Goal: Find specific page/section: Find specific page/section

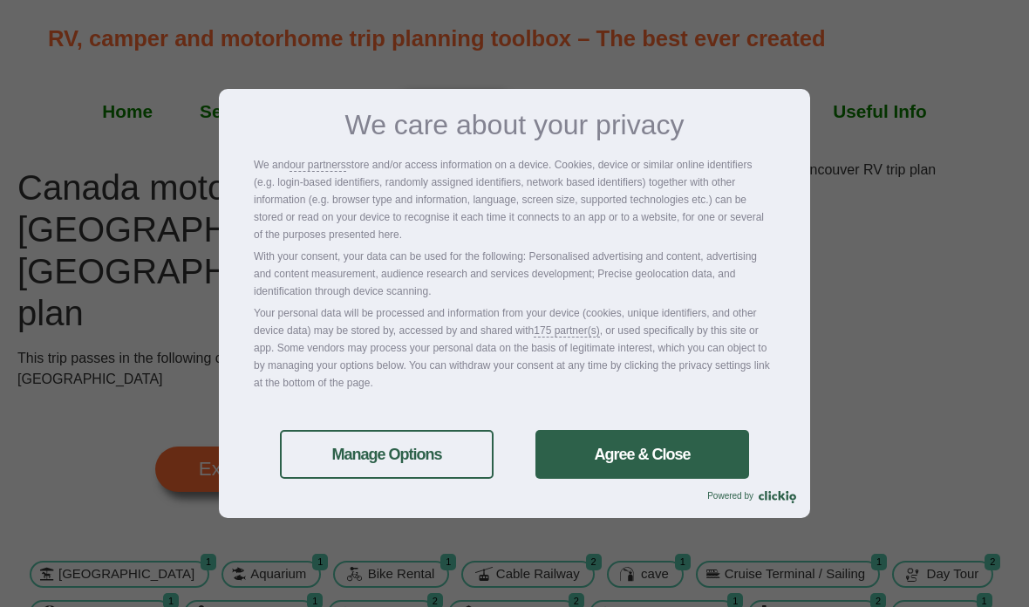
click at [665, 463] on link "Agree & Close" at bounding box center [643, 454] width 214 height 49
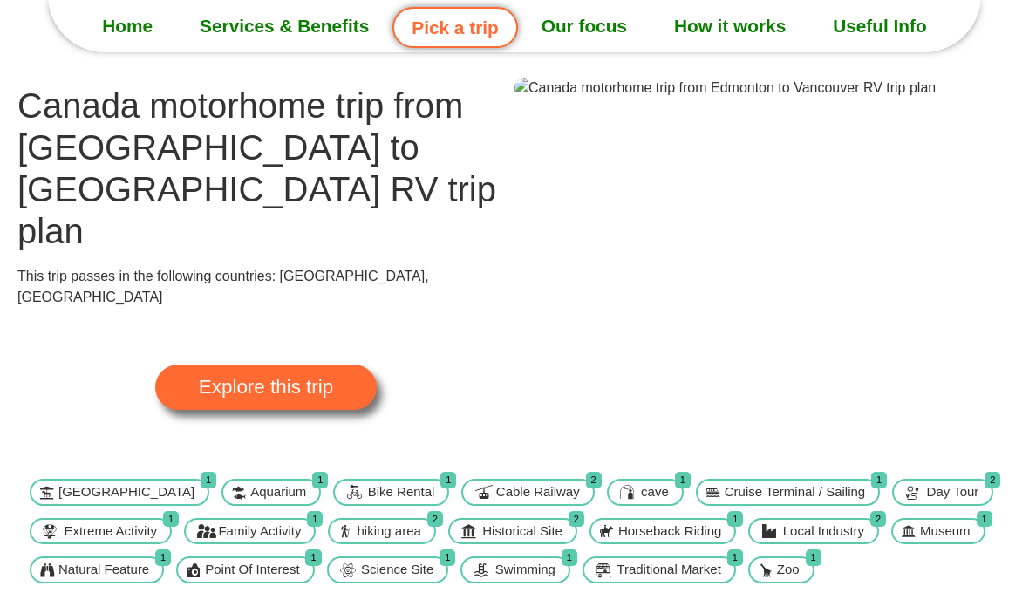
scroll to position [36, 0]
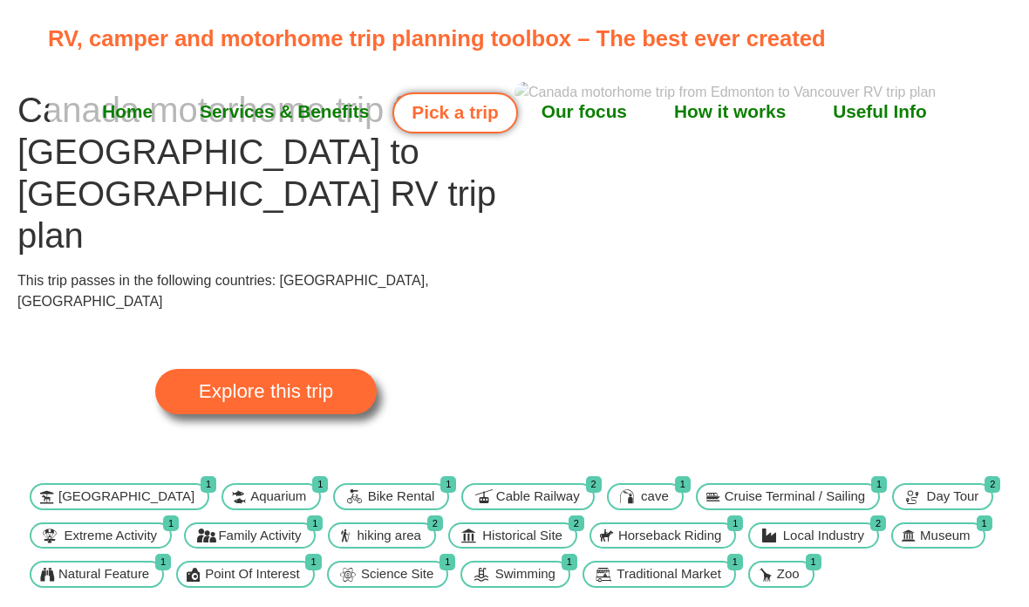
click at [217, 382] on span "Explore this trip" at bounding box center [266, 391] width 134 height 19
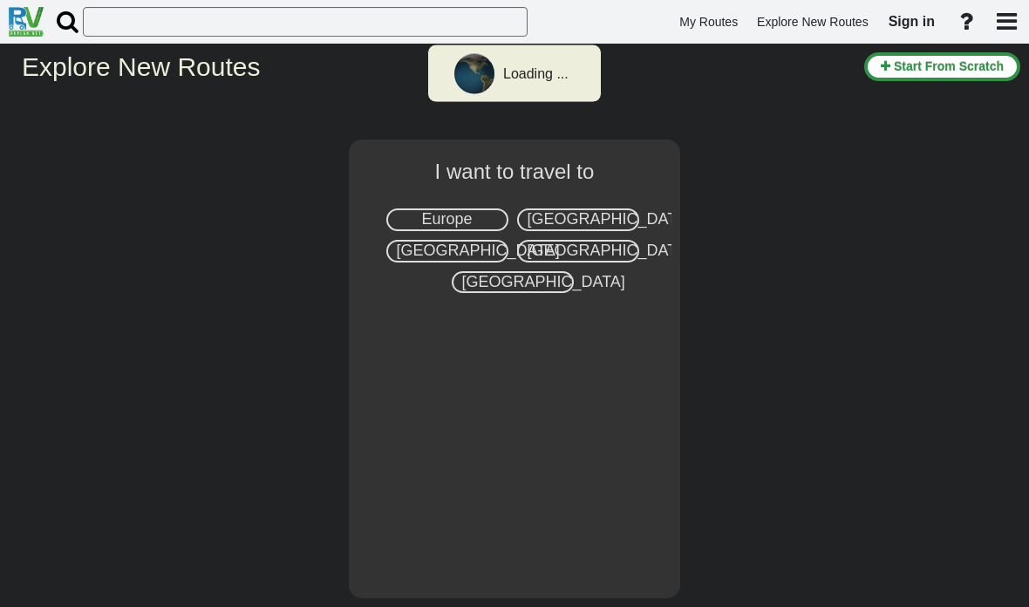
select select "number:8"
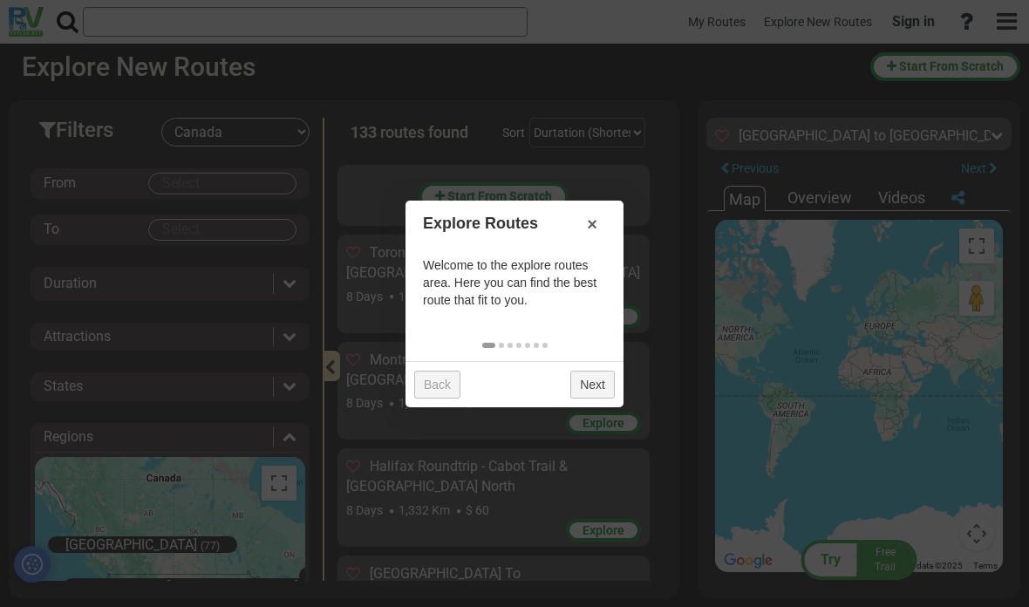
scroll to position [4098, 0]
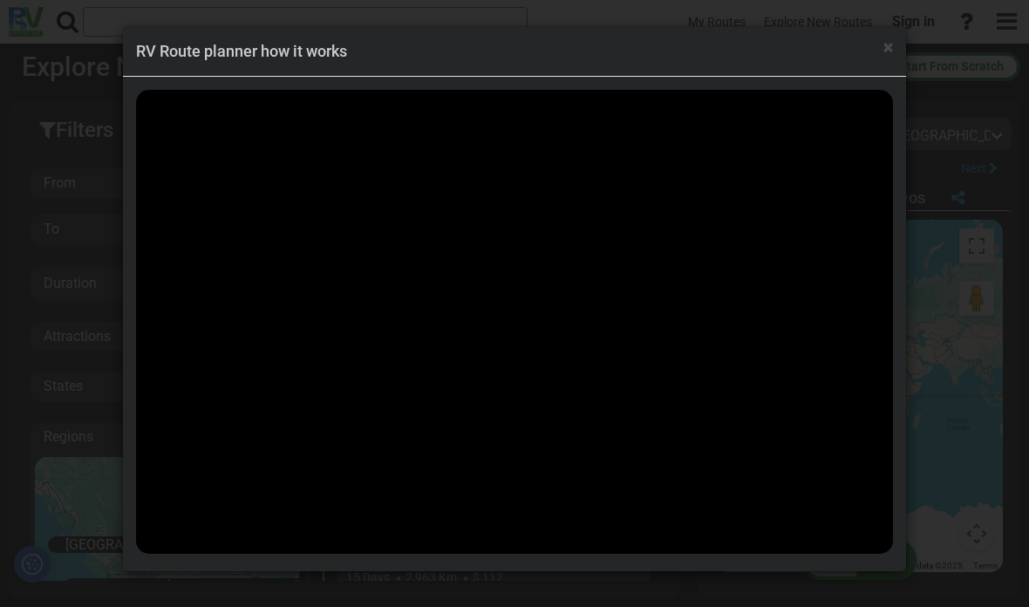
click at [884, 52] on span "×" at bounding box center [888, 47] width 10 height 21
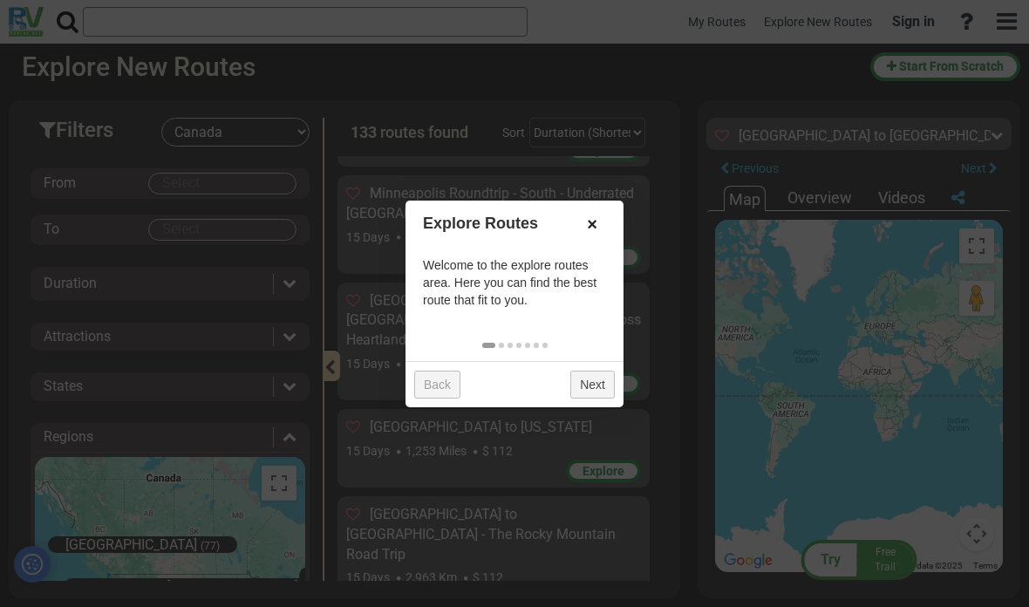
click at [597, 223] on link "×" at bounding box center [592, 224] width 28 height 30
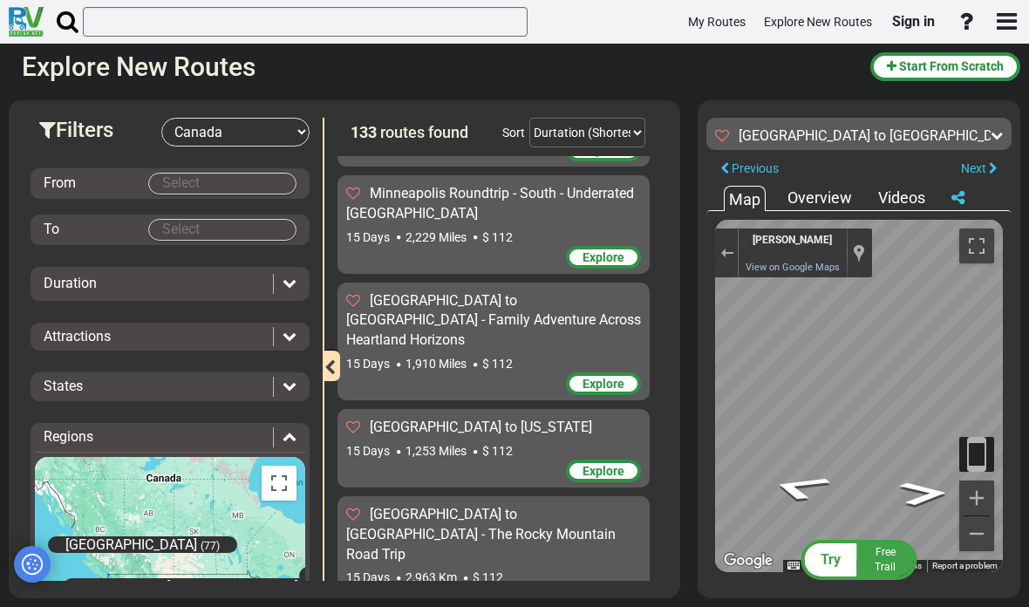
click at [755, 160] on button "Previous" at bounding box center [749, 169] width 86 height 24
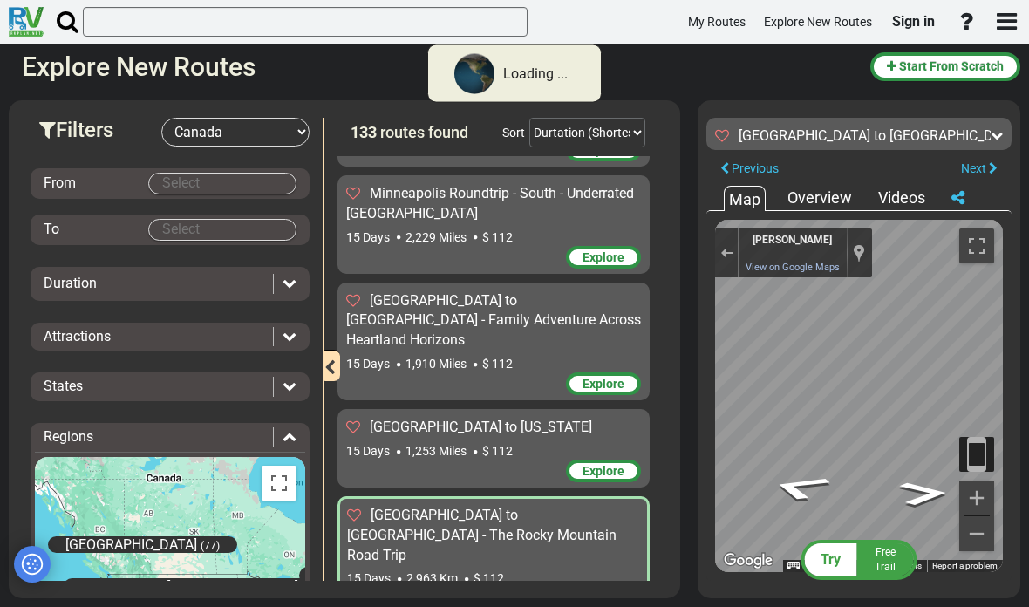
click at [761, 174] on span "Previous" at bounding box center [755, 168] width 47 height 14
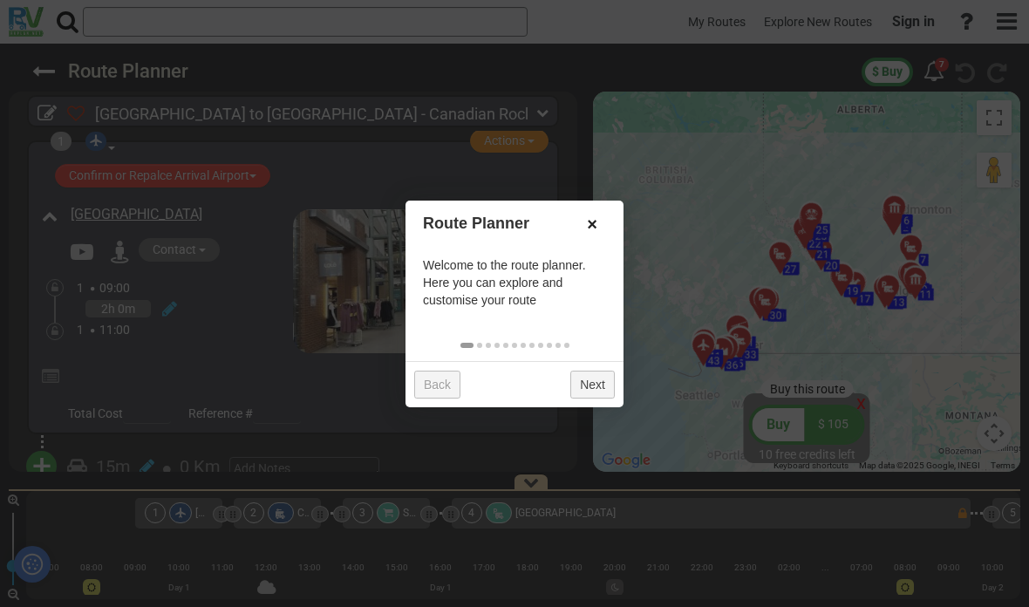
click at [589, 219] on link "×" at bounding box center [592, 224] width 28 height 30
